Goal: Task Accomplishment & Management: Use online tool/utility

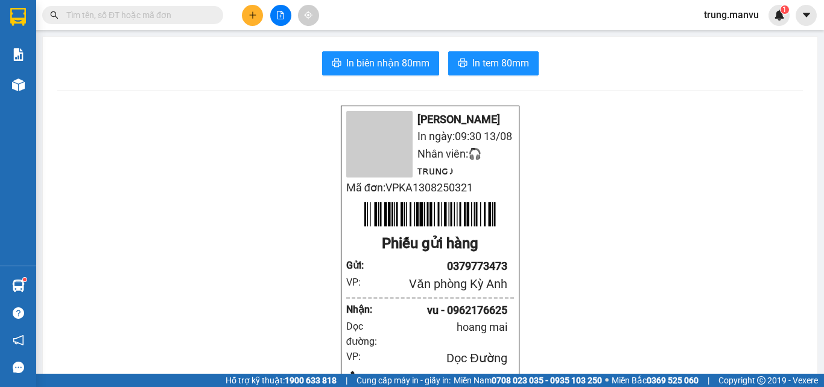
click at [275, 18] on button at bounding box center [280, 15] width 21 height 21
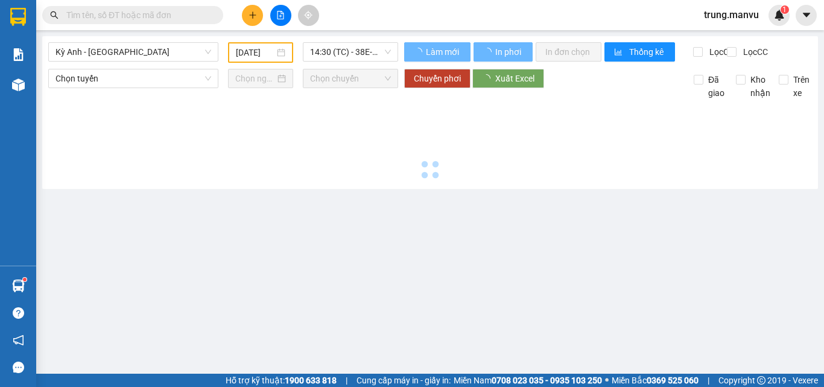
click at [135, 17] on input "text" at bounding box center [137, 14] width 142 height 13
type input "[DATE]"
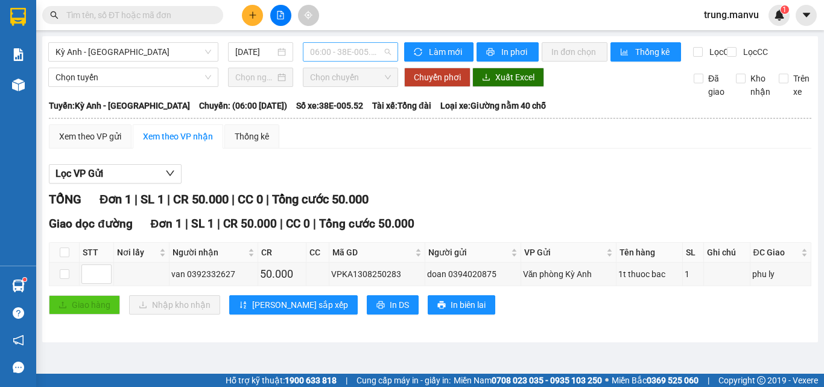
click at [368, 54] on span "06:00 - 38E-005.52" at bounding box center [350, 52] width 81 height 18
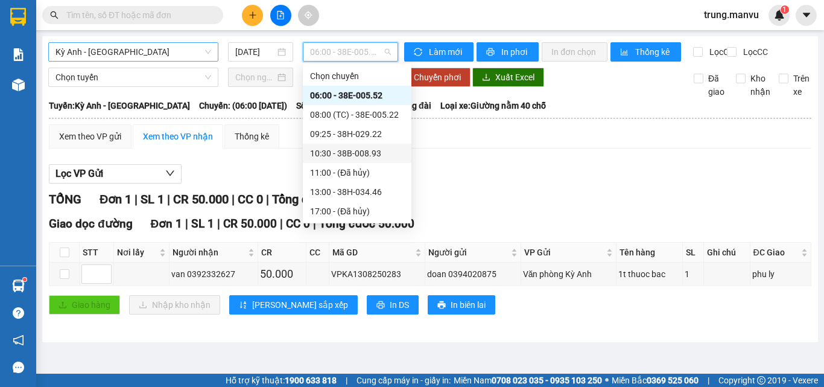
click at [116, 55] on span "Kỳ Anh - [GEOGRAPHIC_DATA]" at bounding box center [133, 52] width 156 height 18
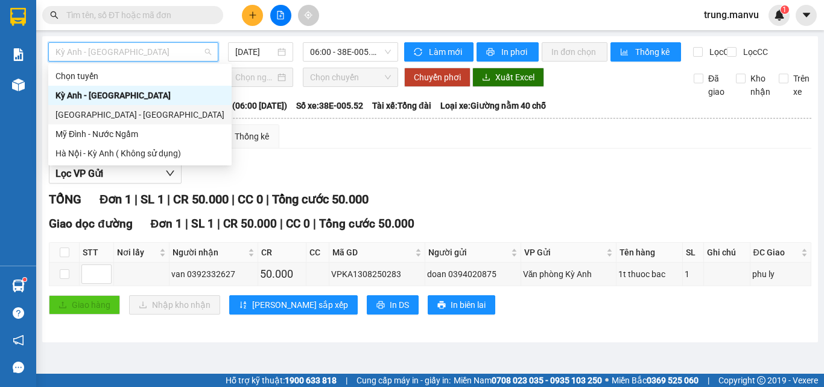
click at [93, 110] on div "[GEOGRAPHIC_DATA] - [GEOGRAPHIC_DATA]" at bounding box center [139, 114] width 169 height 13
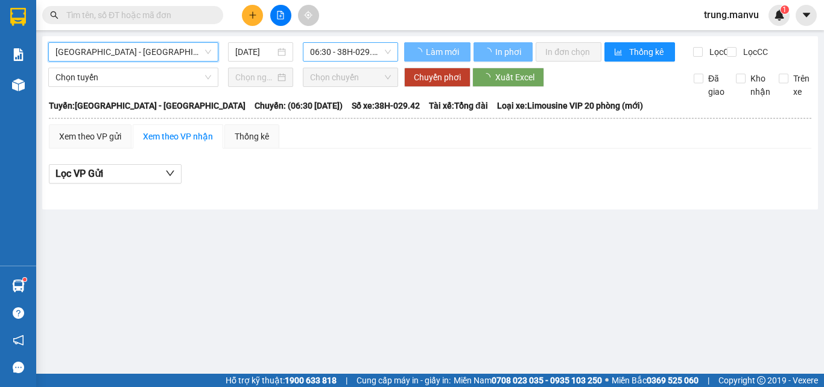
click at [334, 49] on span "06:30 - 38H-029.42" at bounding box center [350, 52] width 81 height 18
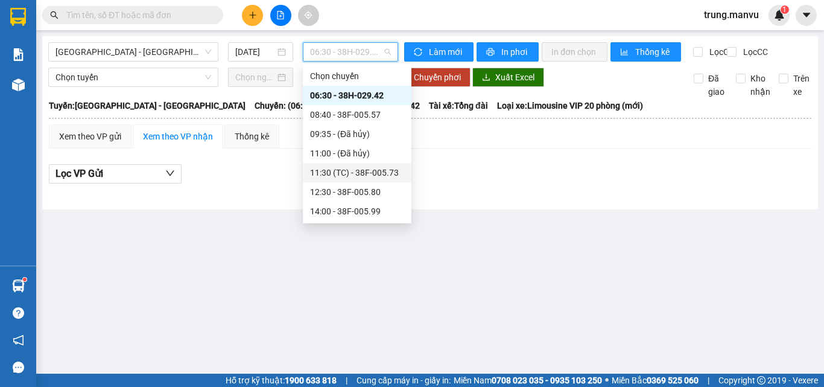
scroll to position [154, 0]
click at [370, 131] on div "21:00 - 38B-008.93" at bounding box center [357, 133] width 94 height 13
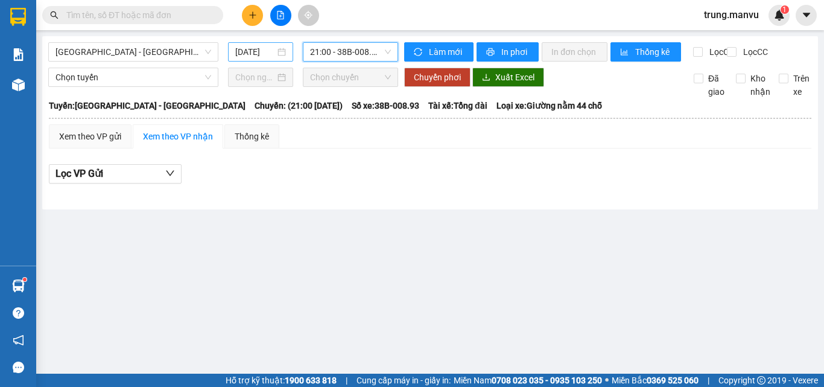
click at [249, 56] on input "[DATE]" at bounding box center [255, 51] width 40 height 13
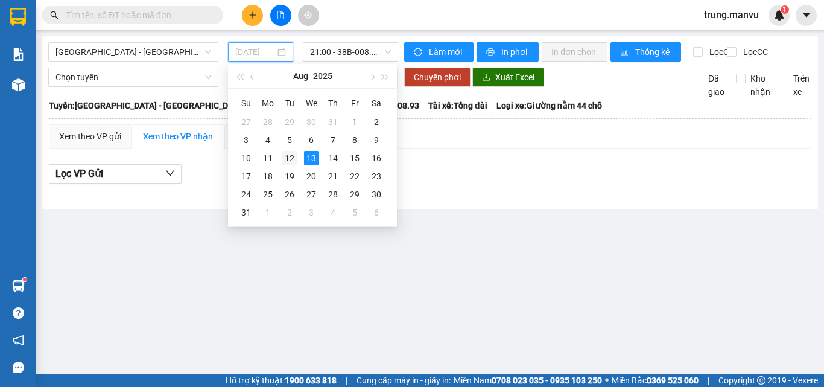
click at [295, 151] on div "12" at bounding box center [289, 158] width 14 height 14
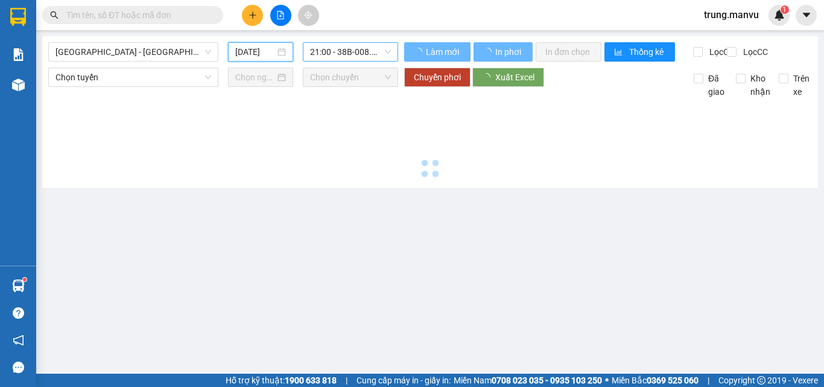
type input "[DATE]"
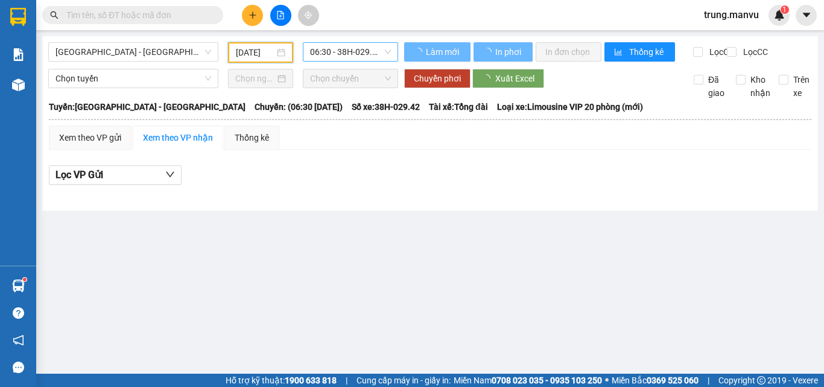
click at [376, 49] on span "06:30 - 38H-029.42" at bounding box center [350, 52] width 81 height 18
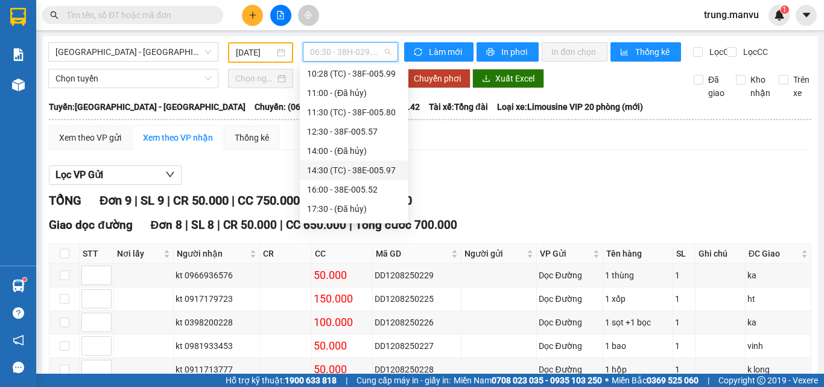
scroll to position [133, 0]
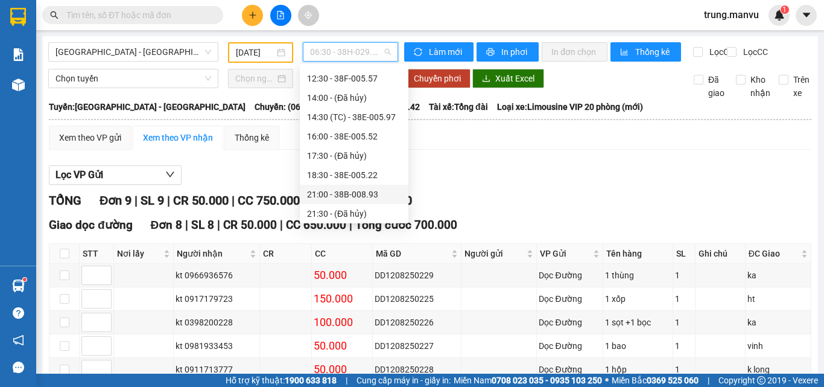
click at [365, 194] on div "21:00 - 38B-008.93" at bounding box center [354, 194] width 94 height 13
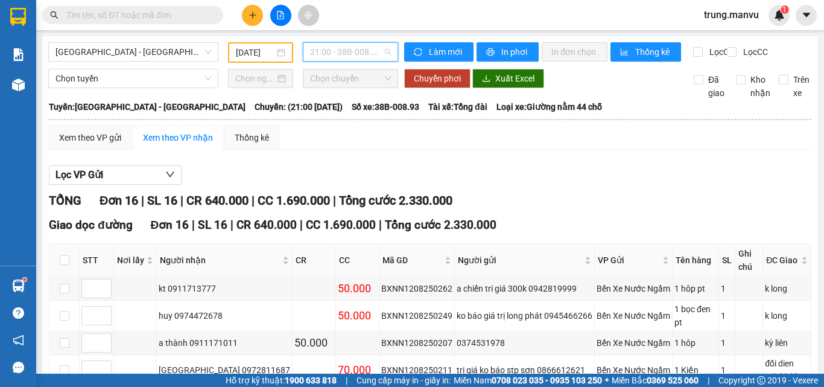
click at [356, 57] on span "21:00 - 38B-008.93" at bounding box center [350, 52] width 81 height 18
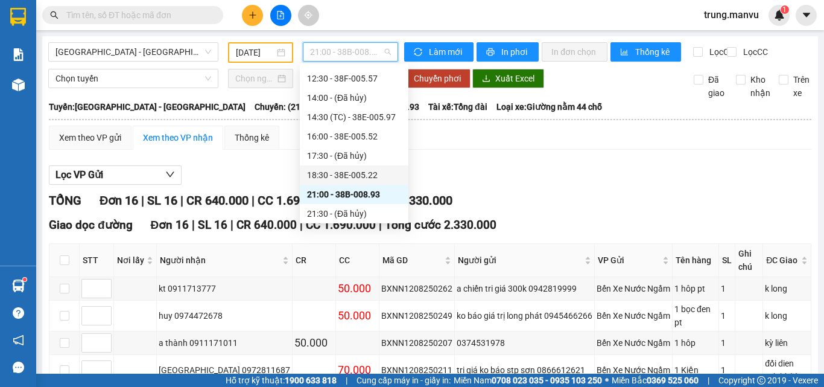
click at [361, 174] on div "18:30 - 38E-005.22" at bounding box center [354, 174] width 94 height 13
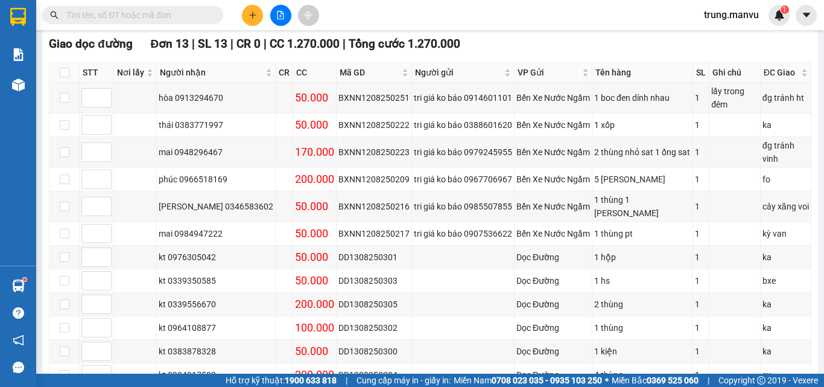
scroll to position [241, 0]
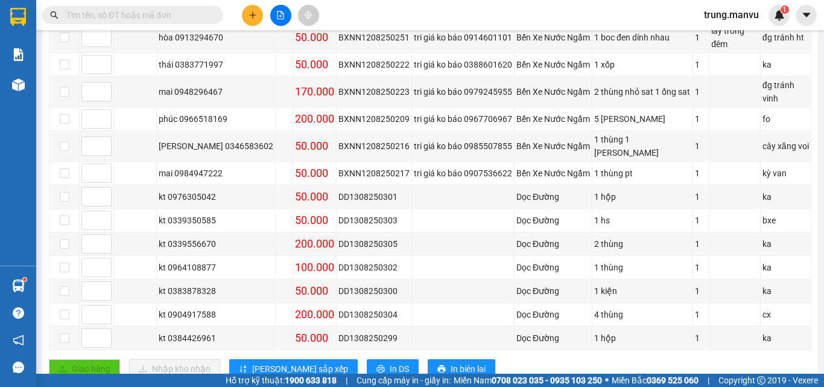
click at [82, 24] on span at bounding box center [132, 15] width 181 height 18
click at [90, 17] on input "text" at bounding box center [137, 14] width 142 height 13
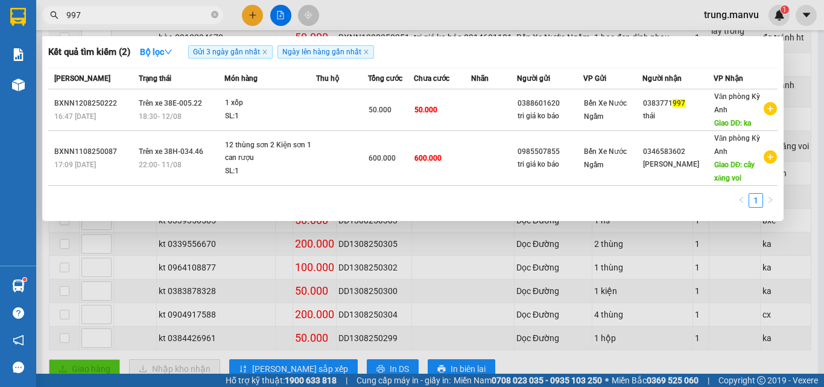
type input "997"
